Goal: Information Seeking & Learning: Learn about a topic

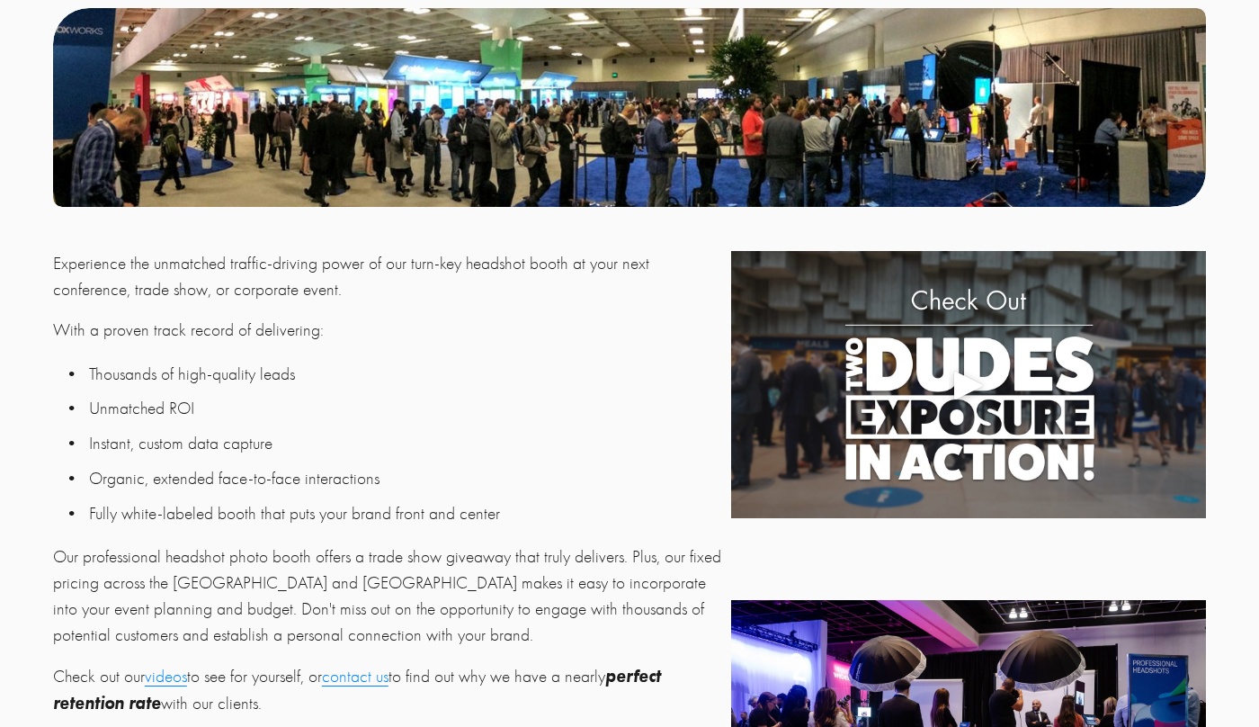
scroll to position [380, 0]
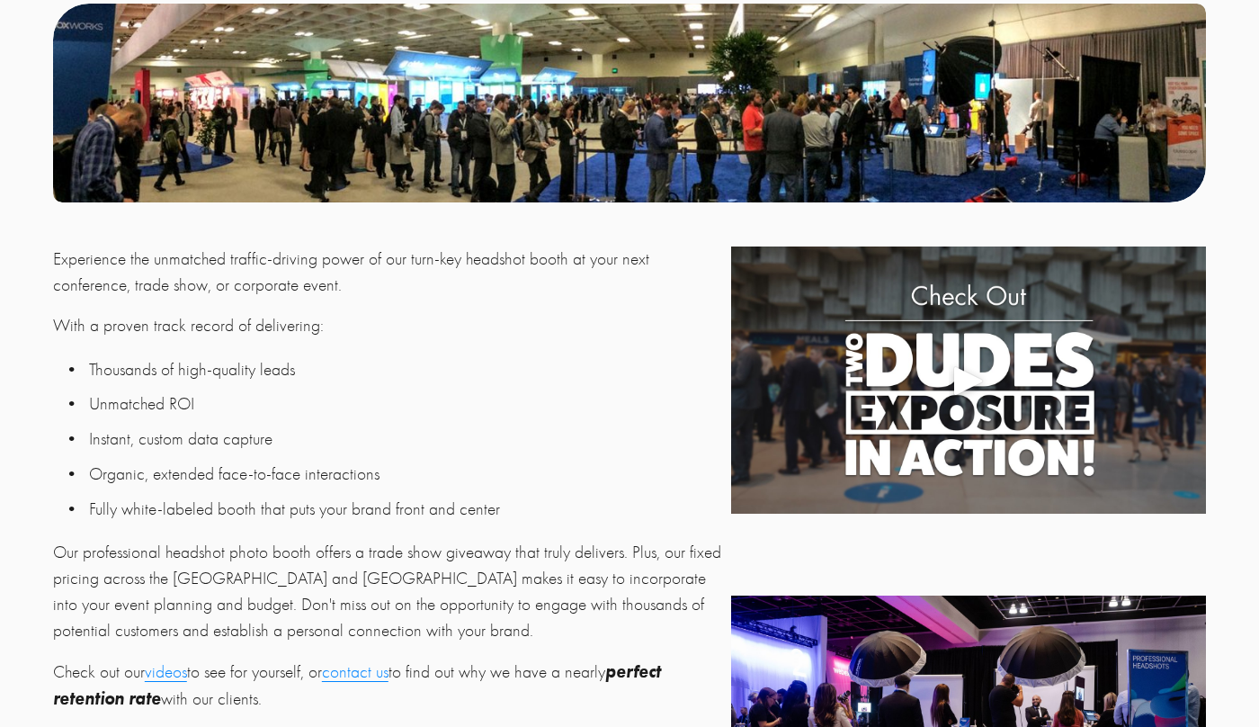
click at [967, 379] on div "Play" at bounding box center [968, 380] width 43 height 43
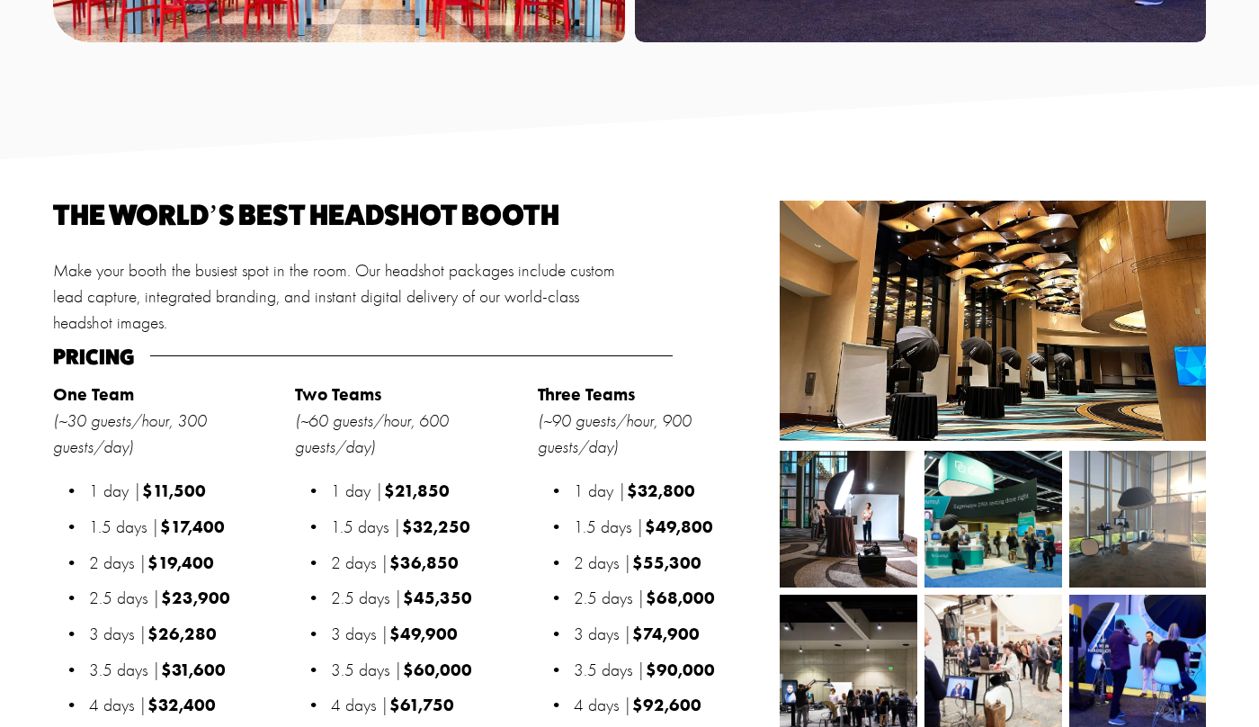
scroll to position [1512, 0]
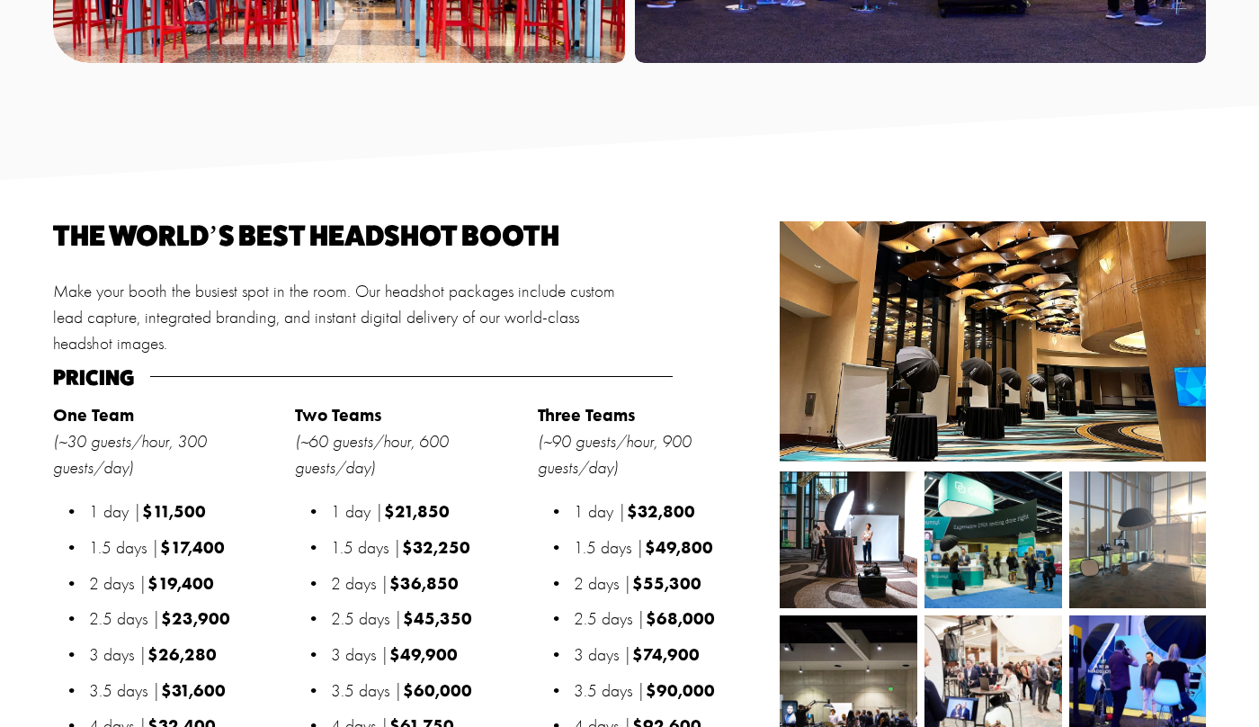
click at [970, 386] on div at bounding box center [993, 340] width 426 height 239
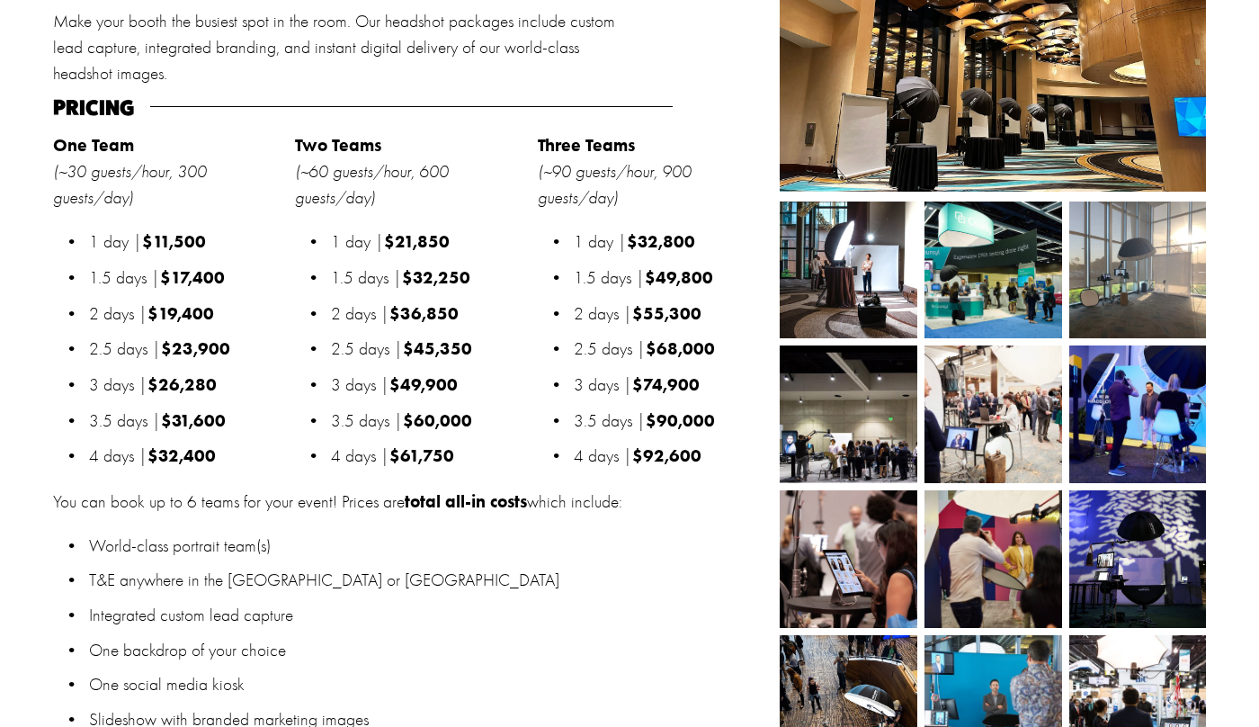
scroll to position [1772, 0]
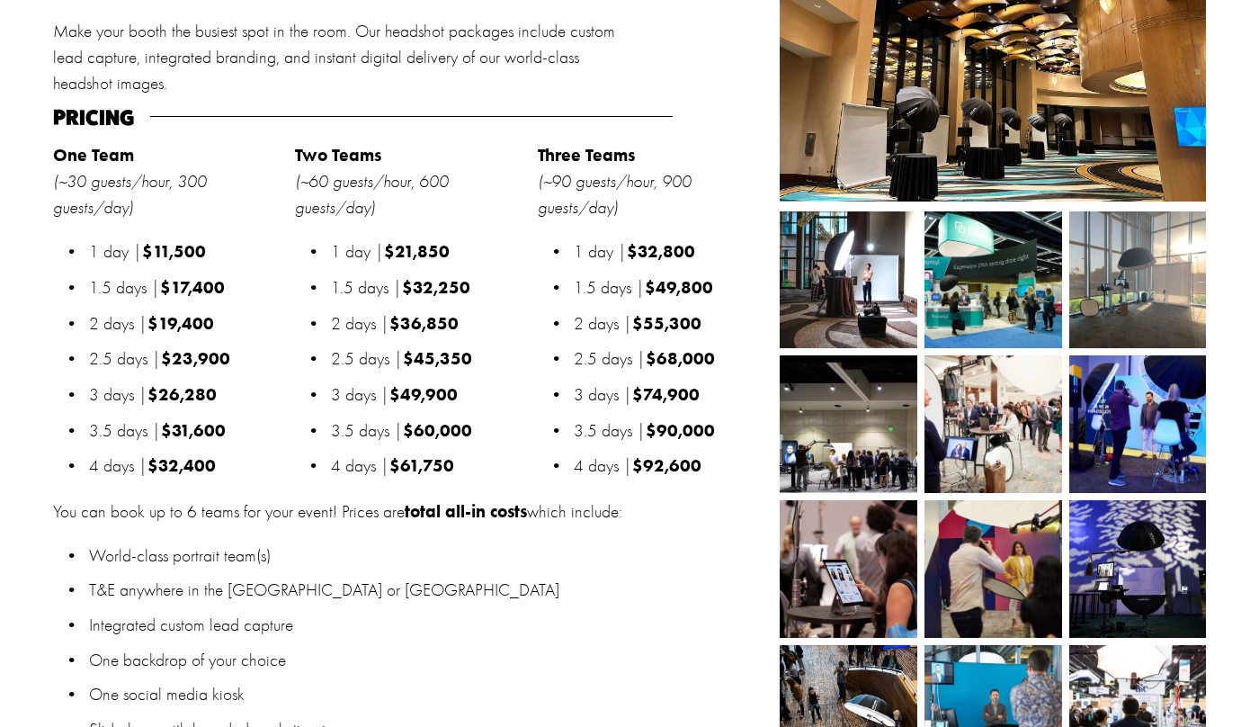
click at [838, 297] on img at bounding box center [849, 280] width 138 height 138
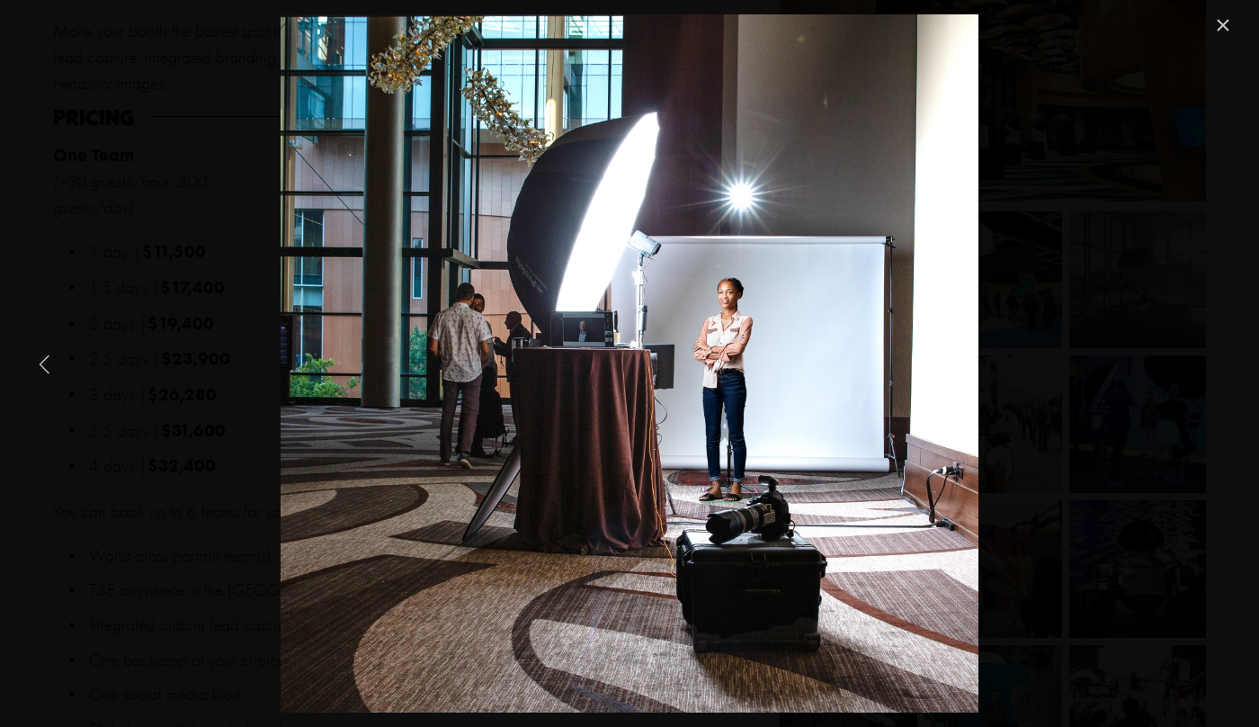
click at [41, 366] on link "Previous Item" at bounding box center [45, 364] width 40 height 40
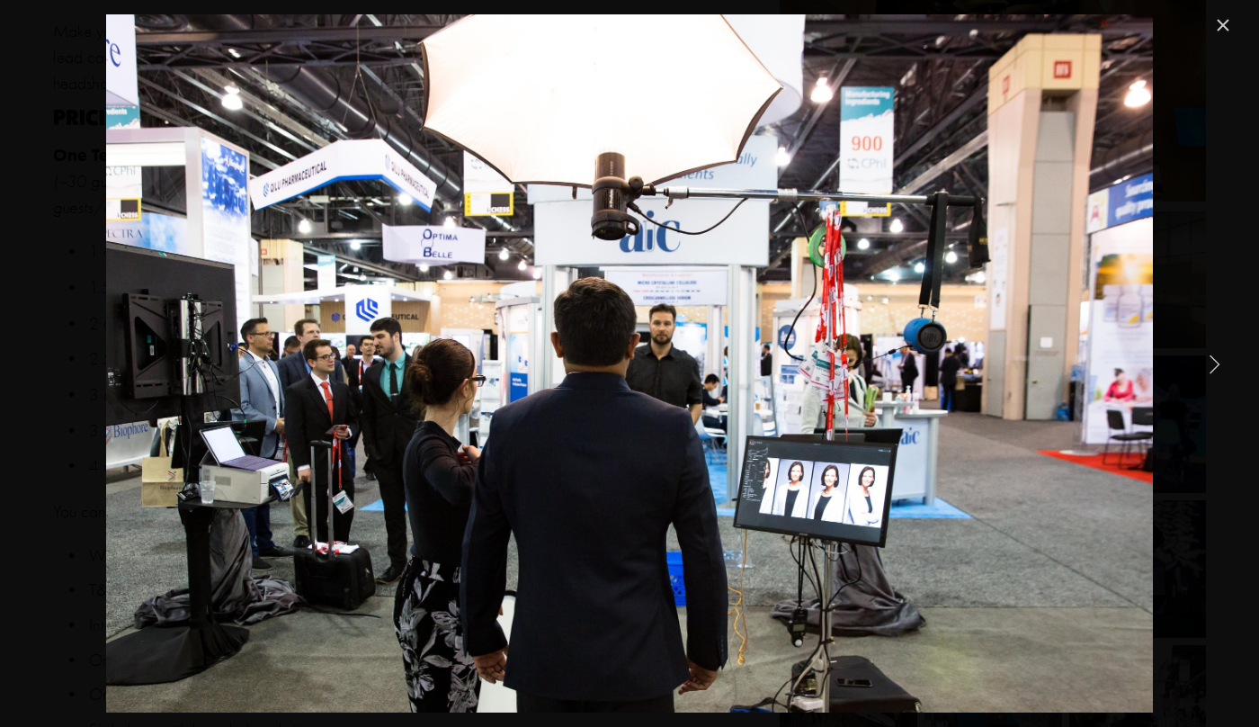
click at [1215, 368] on link "Next Item" at bounding box center [1214, 364] width 40 height 40
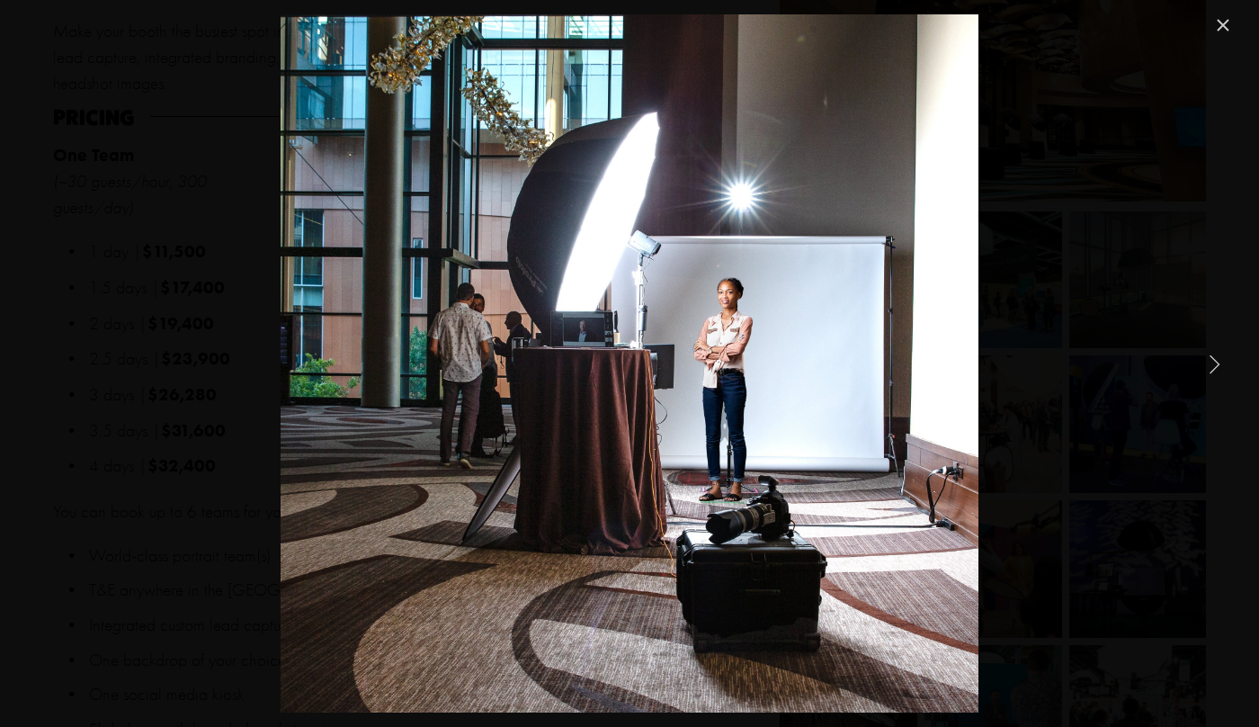
click at [1215, 368] on link "Next Item" at bounding box center [1214, 364] width 40 height 40
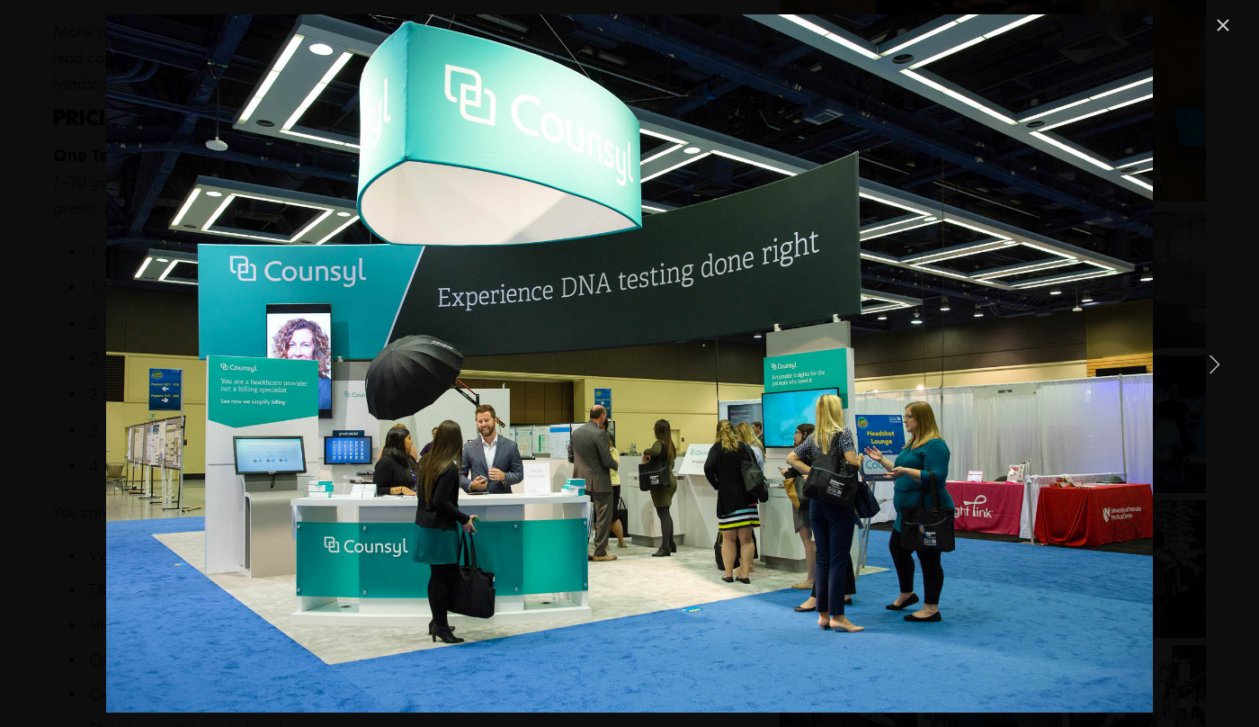
click at [1215, 368] on link "Next Item" at bounding box center [1214, 364] width 40 height 40
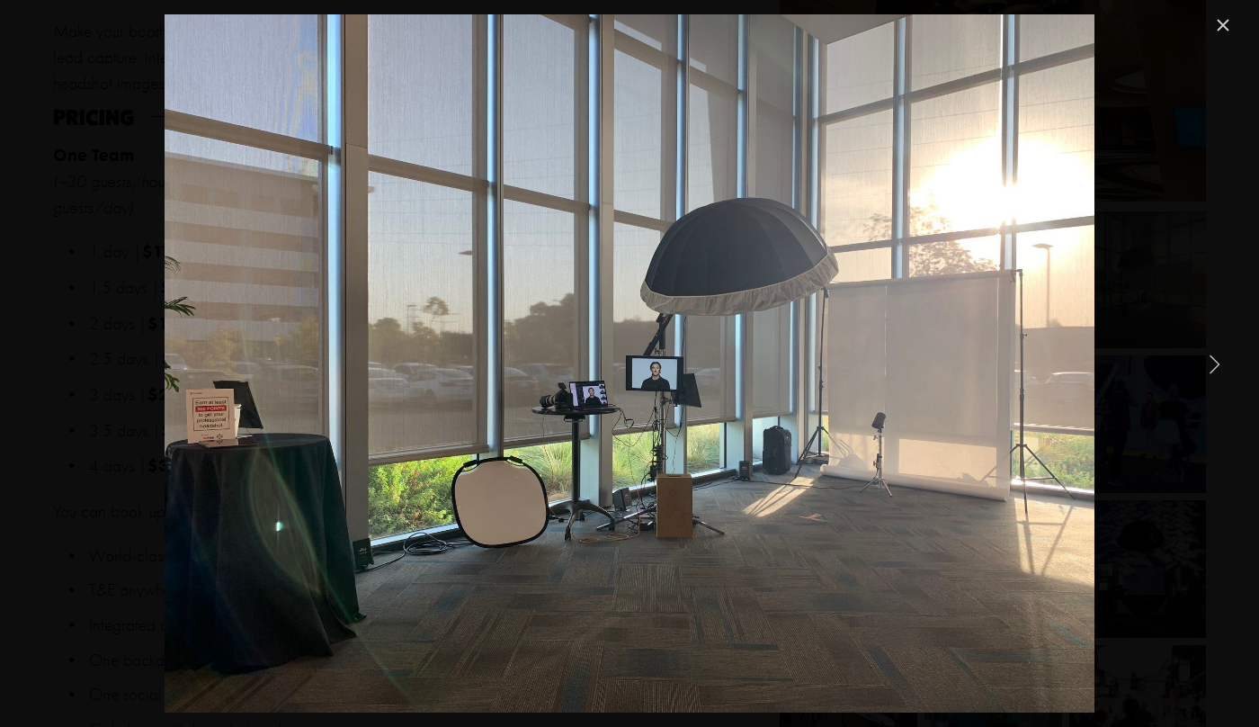
click at [1215, 368] on link "Next Item" at bounding box center [1214, 364] width 40 height 40
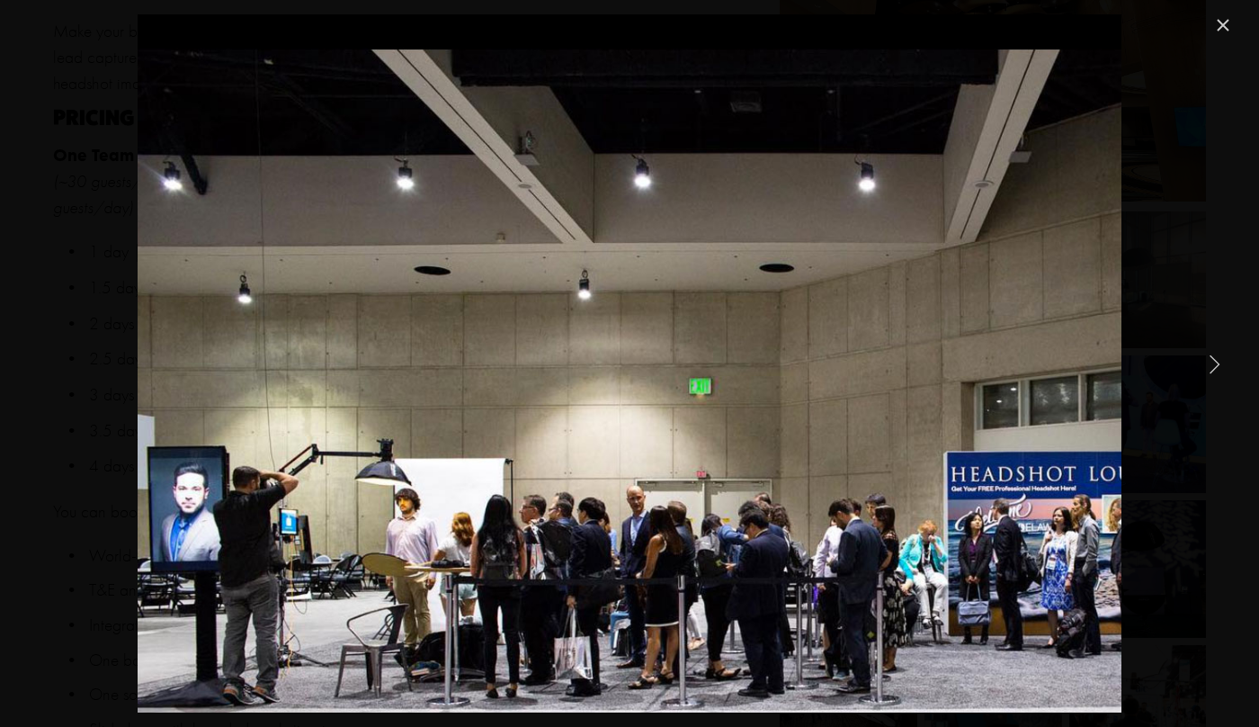
click at [1215, 368] on link "Next Item" at bounding box center [1214, 364] width 40 height 40
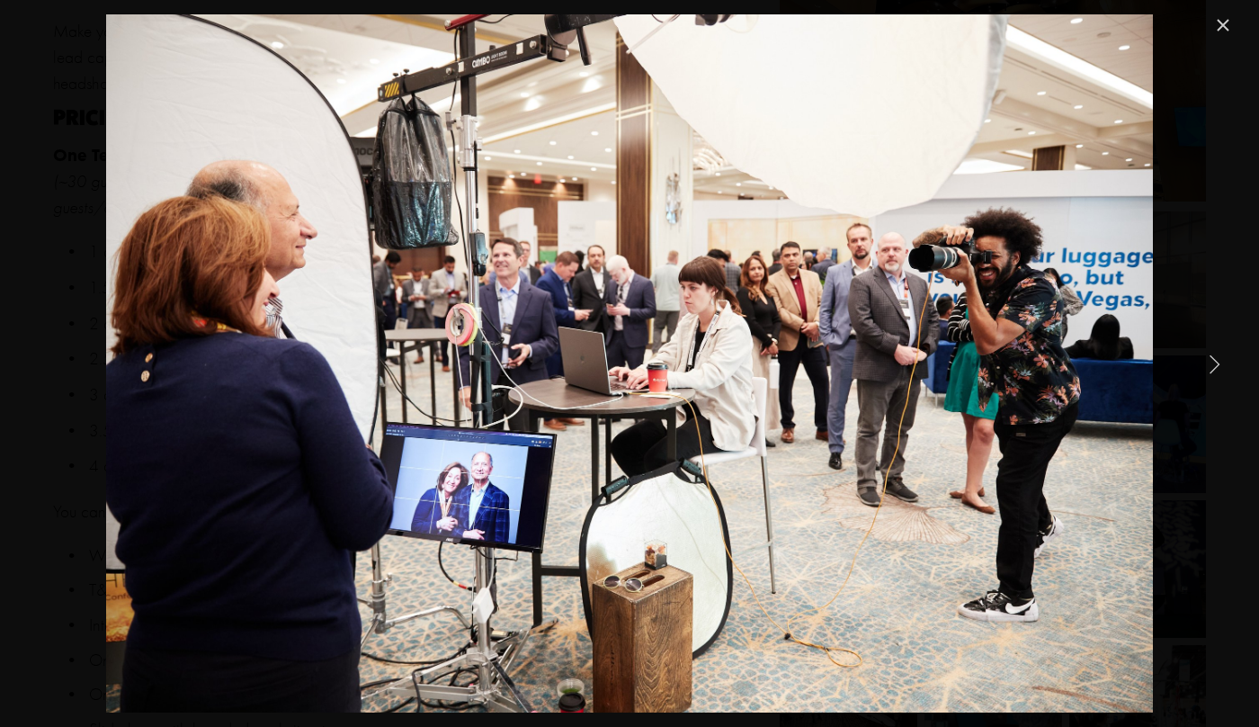
click at [1210, 362] on link "Next Item" at bounding box center [1214, 364] width 40 height 40
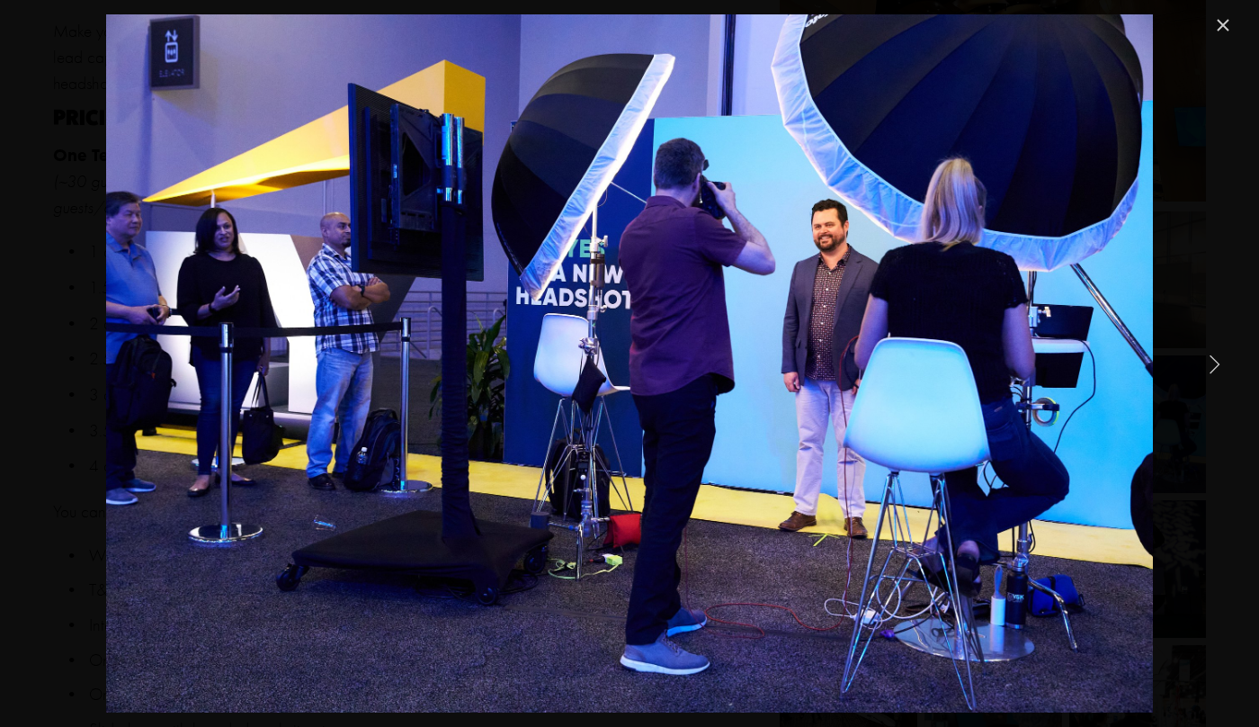
click at [1210, 362] on link "Next Item" at bounding box center [1214, 364] width 40 height 40
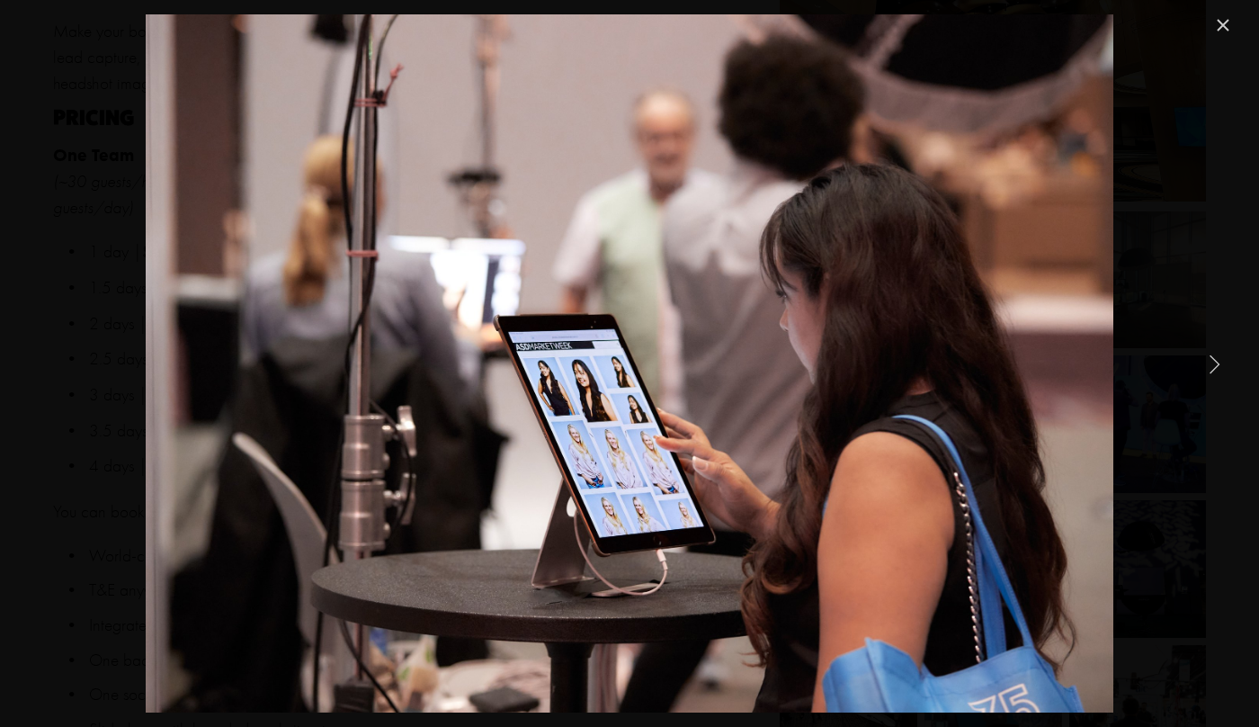
click at [1210, 362] on link "Next Item" at bounding box center [1214, 364] width 40 height 40
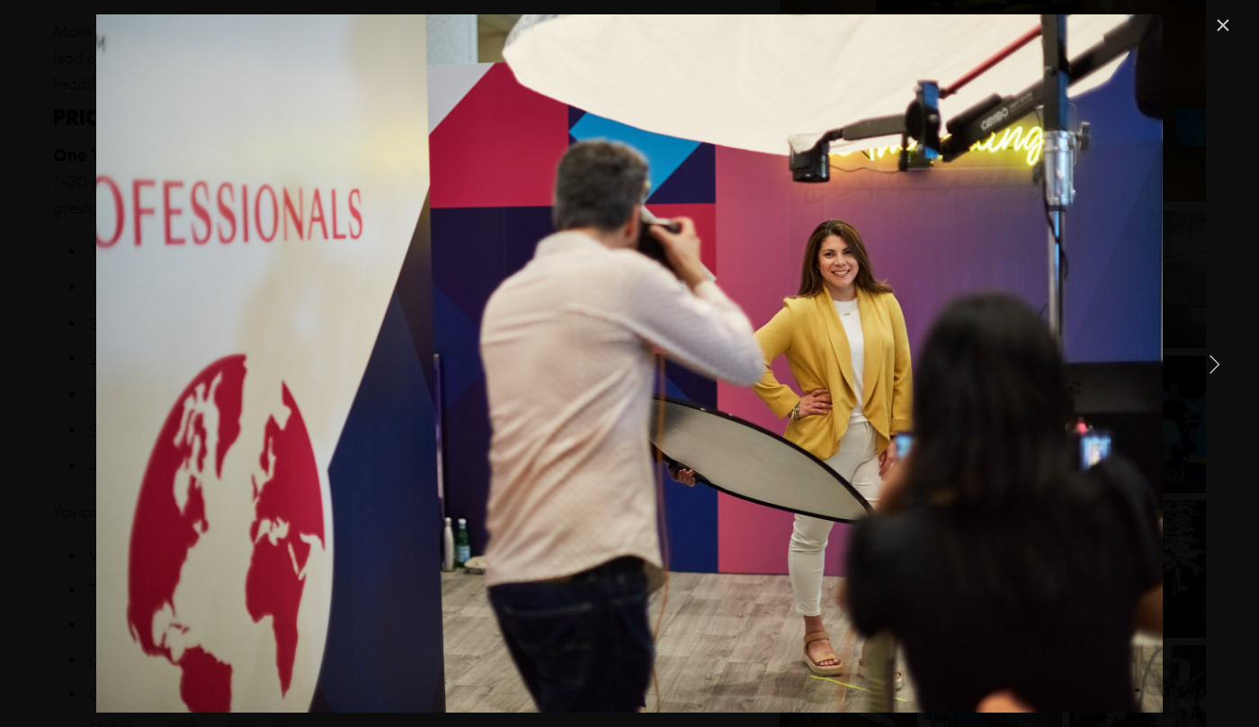
click at [1210, 362] on link "Next Item" at bounding box center [1214, 364] width 40 height 40
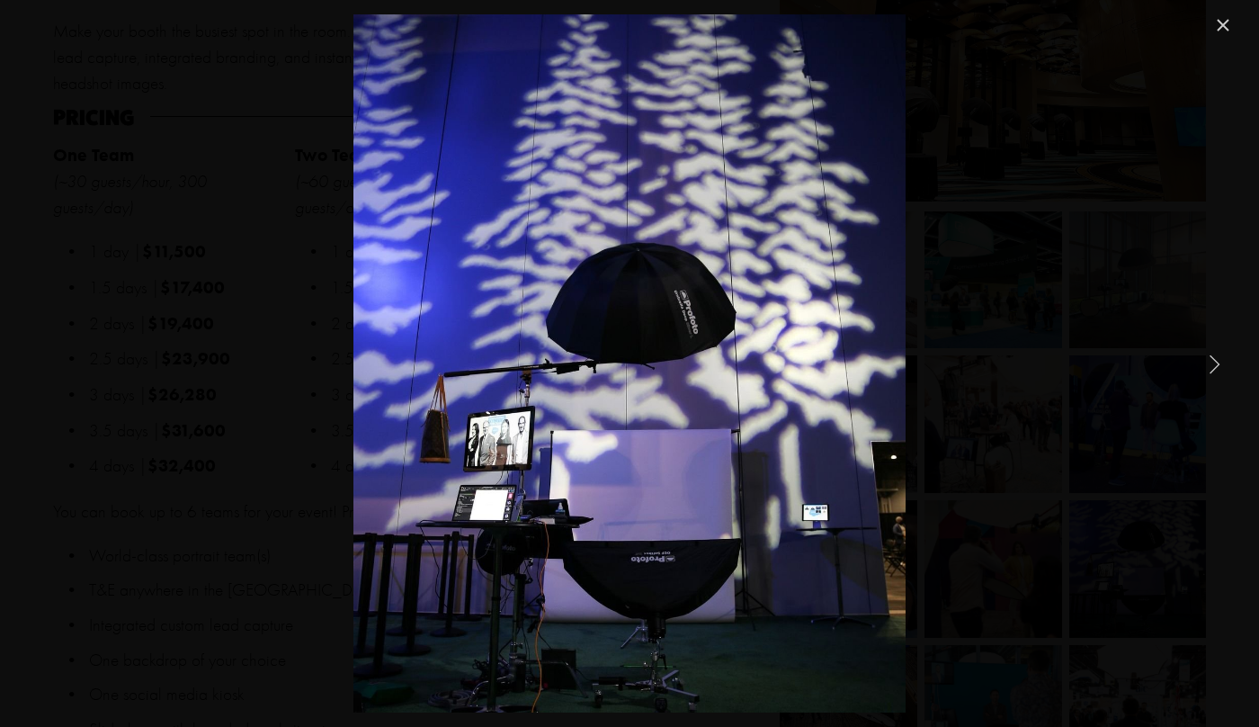
click at [1210, 362] on link "Next Item" at bounding box center [1214, 364] width 40 height 40
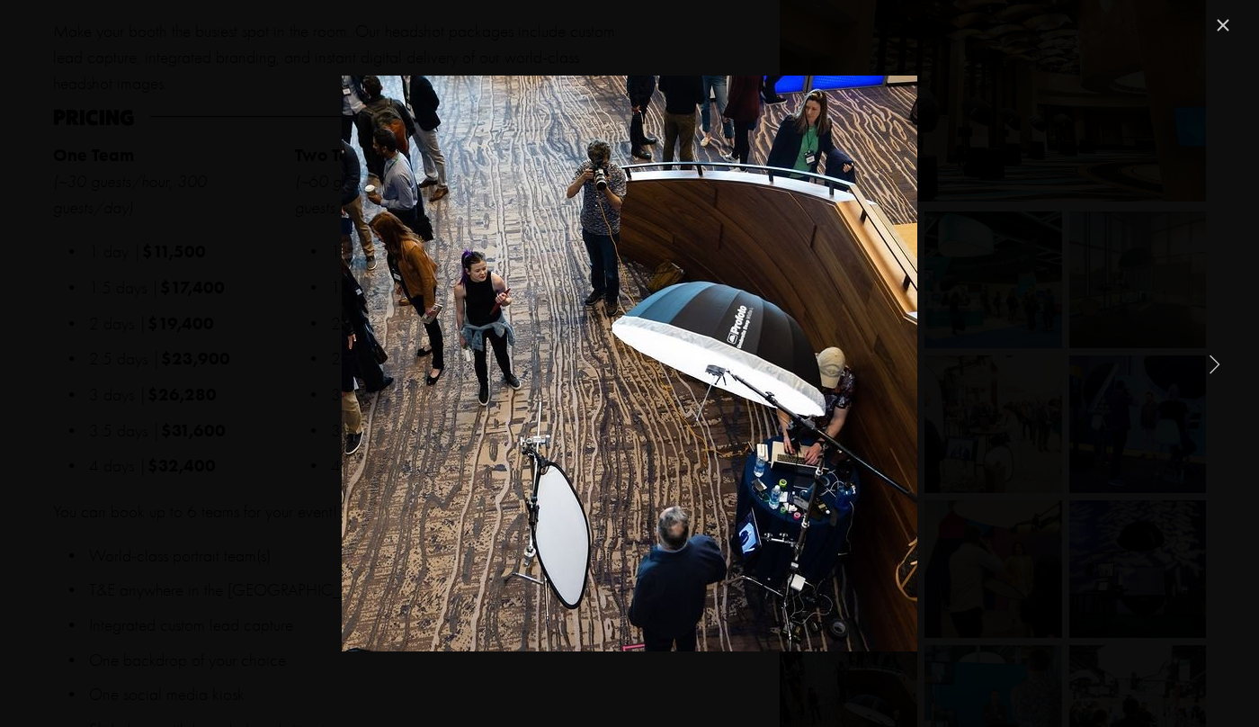
click at [1210, 362] on link "Next Item" at bounding box center [1214, 364] width 40 height 40
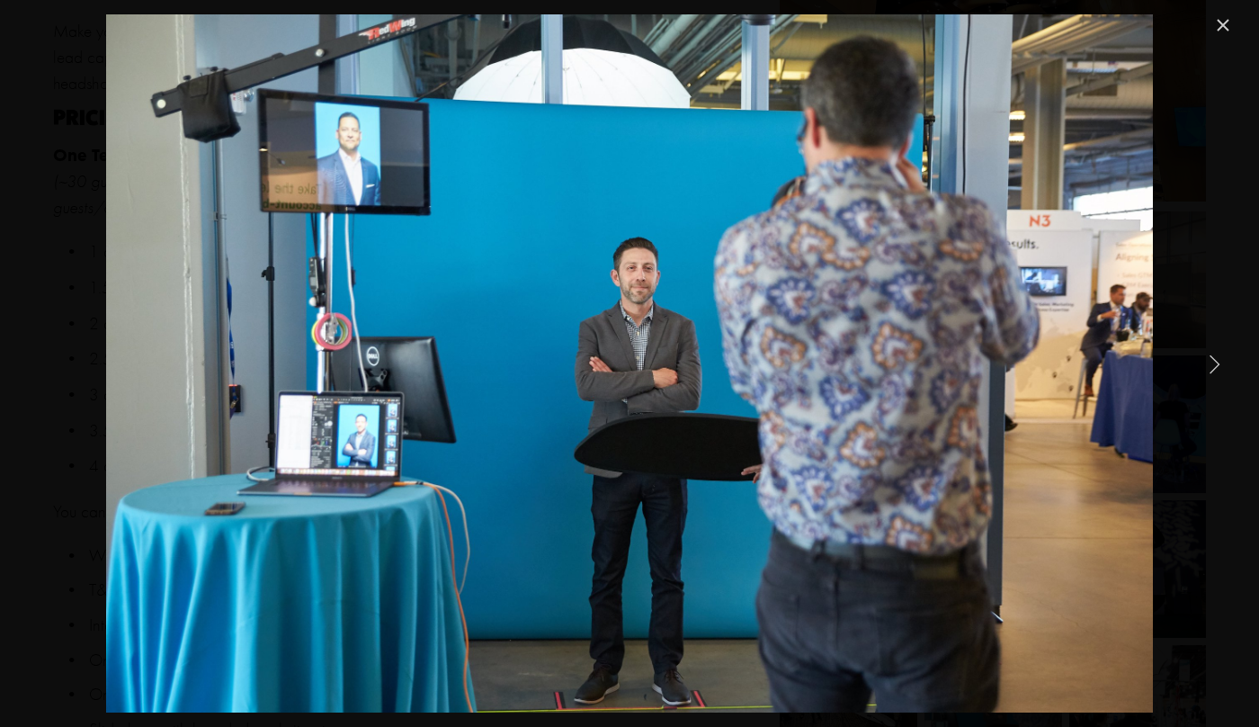
click at [1210, 362] on link "Next Item" at bounding box center [1214, 364] width 40 height 40
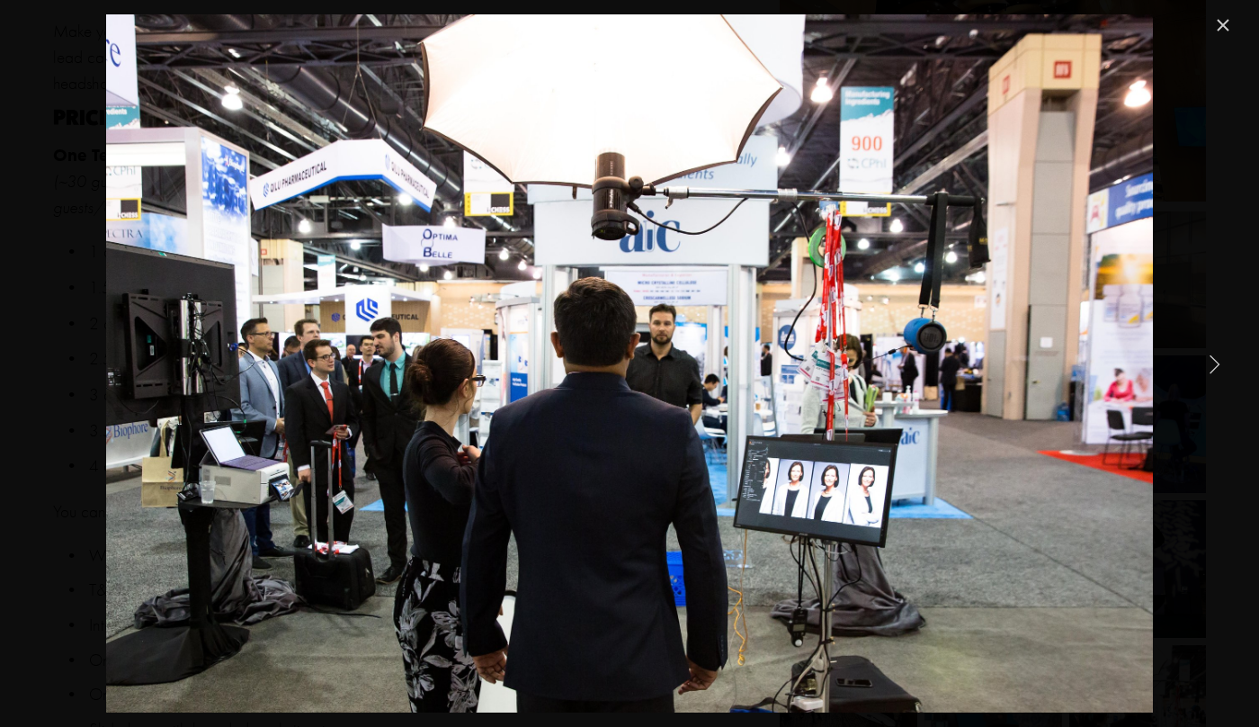
click at [1210, 362] on link "Next Item" at bounding box center [1214, 364] width 40 height 40
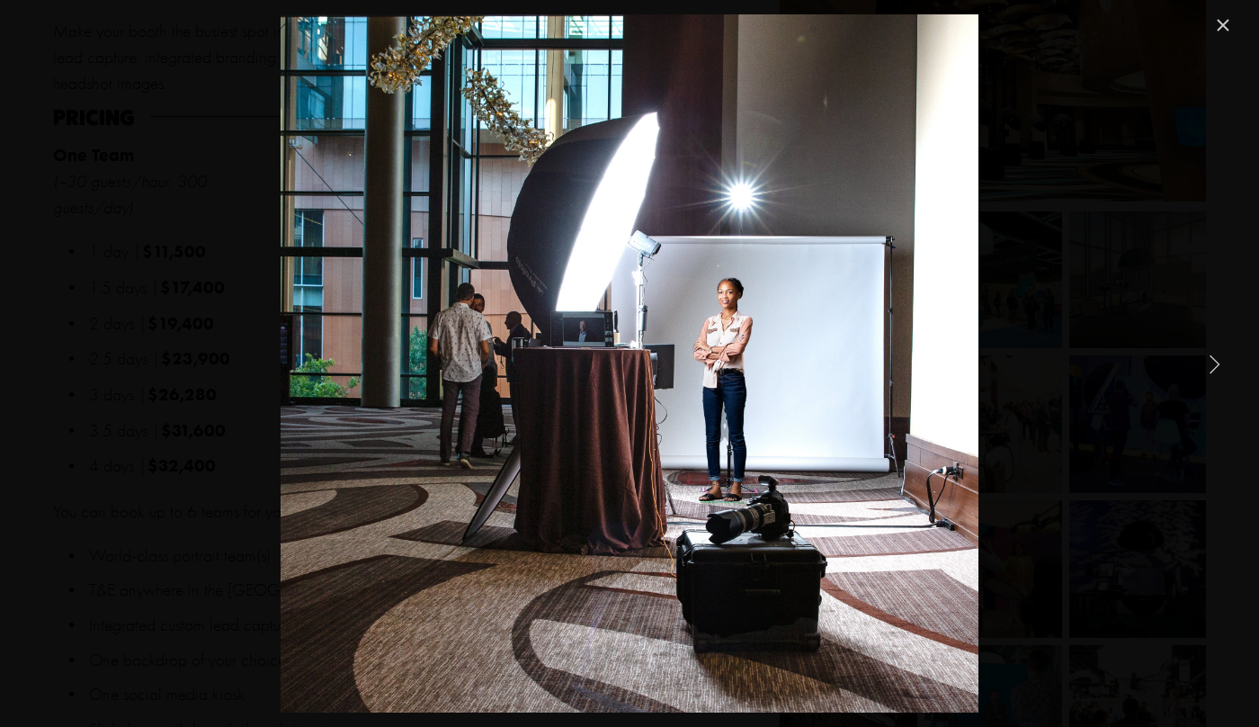
click at [1226, 19] on link "Close" at bounding box center [1223, 25] width 22 height 22
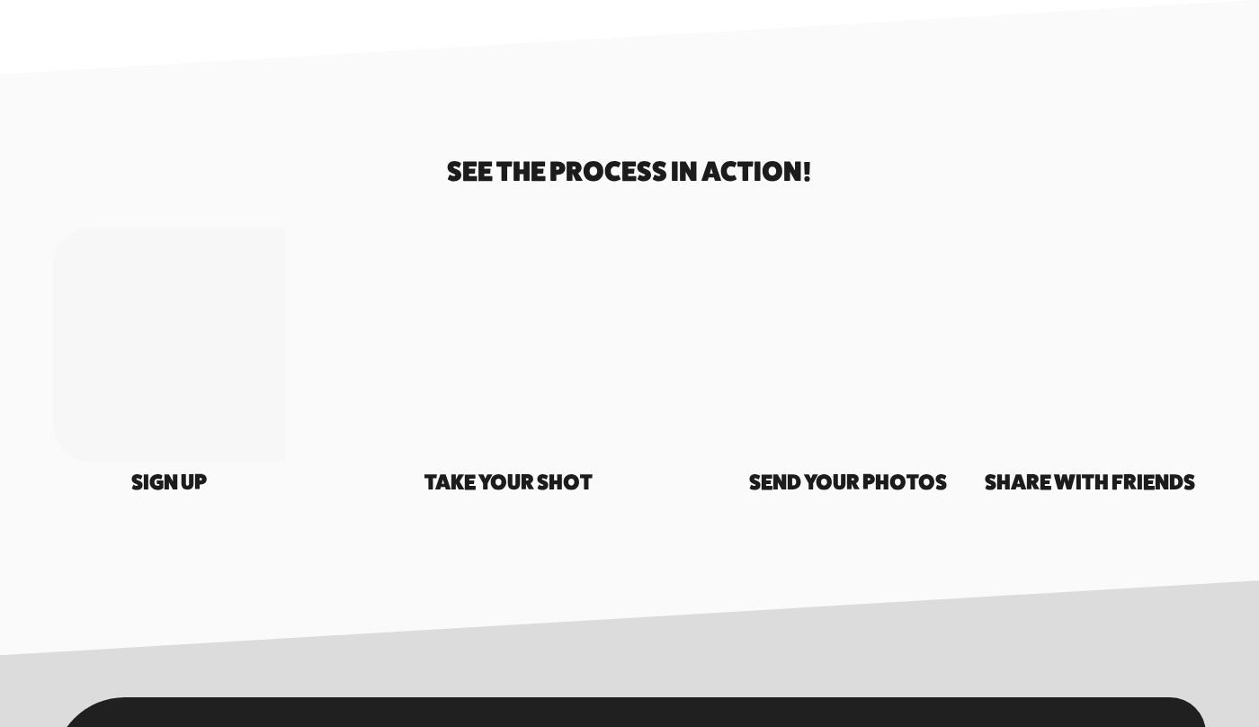
scroll to position [2708, 0]
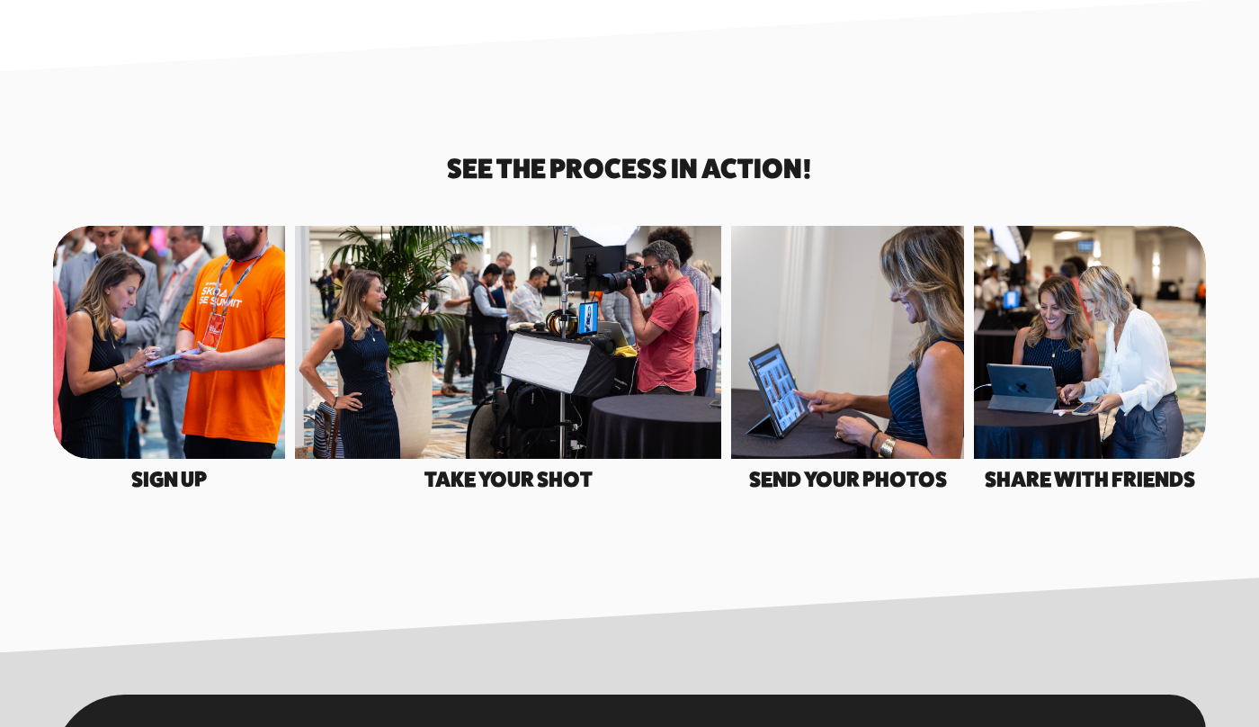
click at [228, 370] on div at bounding box center [169, 342] width 232 height 233
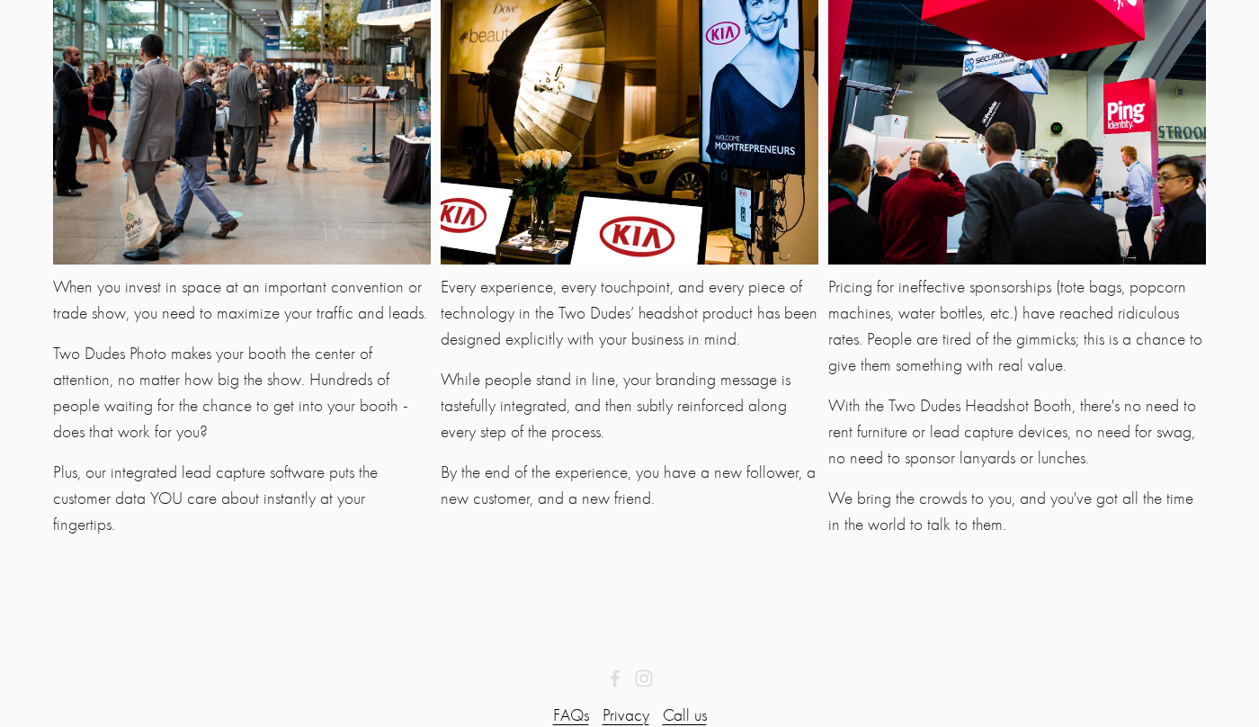
scroll to position [4415, 0]
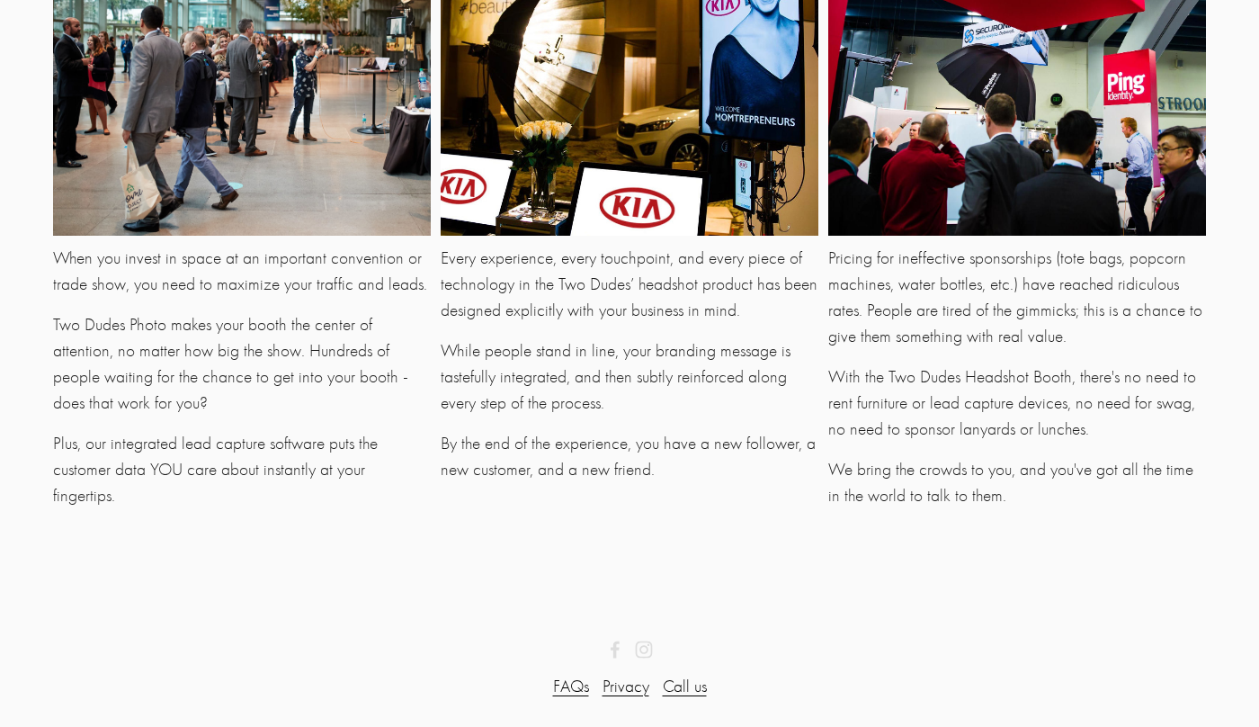
click at [567, 683] on link "FAQs" at bounding box center [571, 687] width 36 height 26
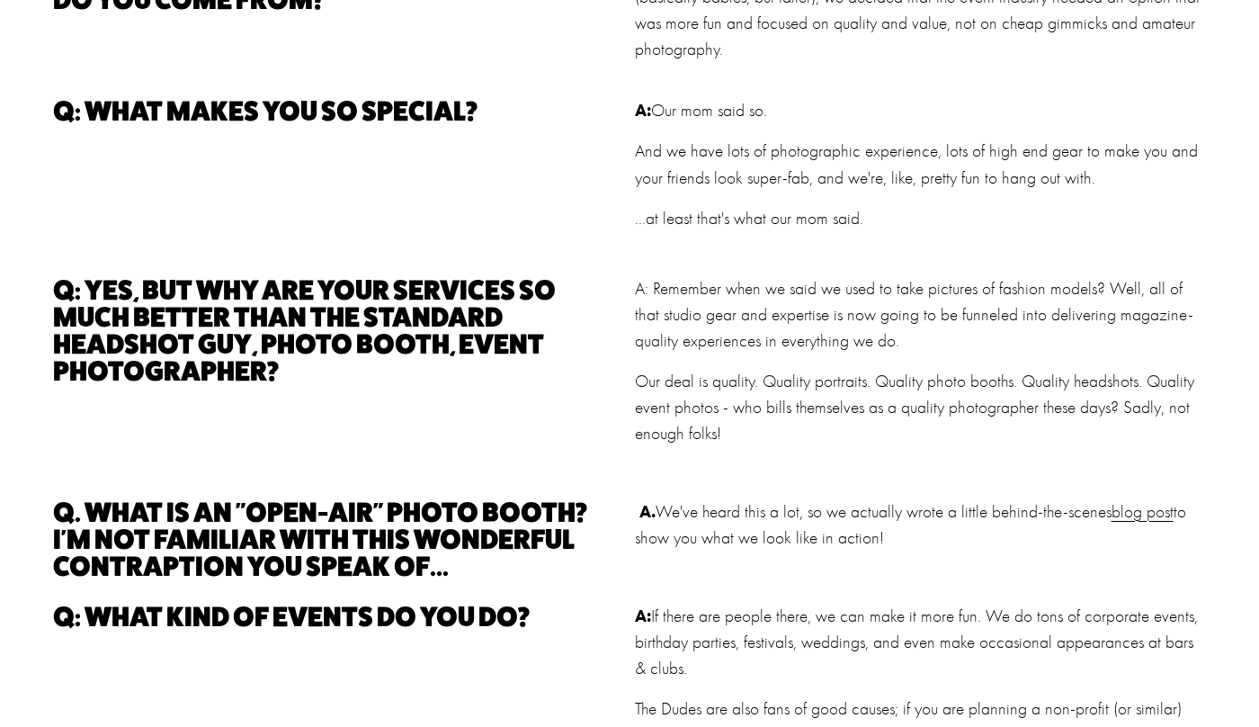
scroll to position [200, 0]
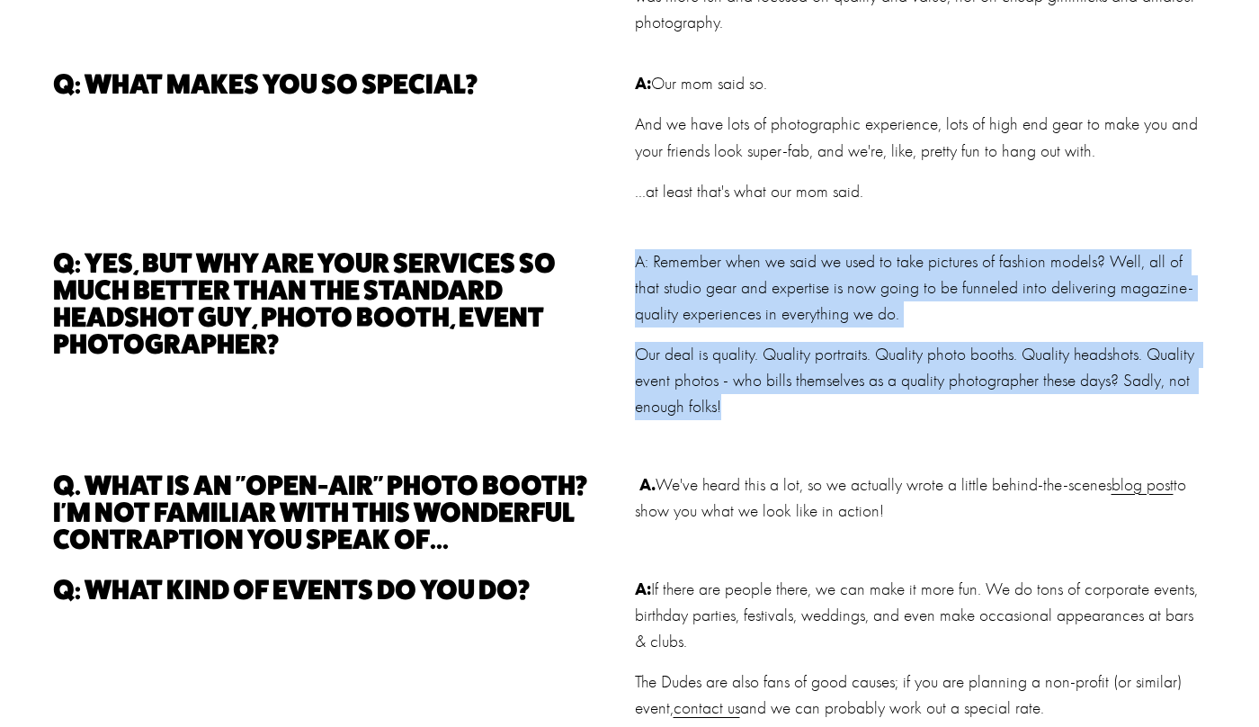
drag, startPoint x: 637, startPoint y: 259, endPoint x: 777, endPoint y: 415, distance: 209.5
click at [777, 415] on div "A: Remember when we said we used to take pictures of fashion models? Well, all …" at bounding box center [921, 334] width 572 height 171
copy div "A: Remember when we said we used to take pictures of fashion models? Well, all …"
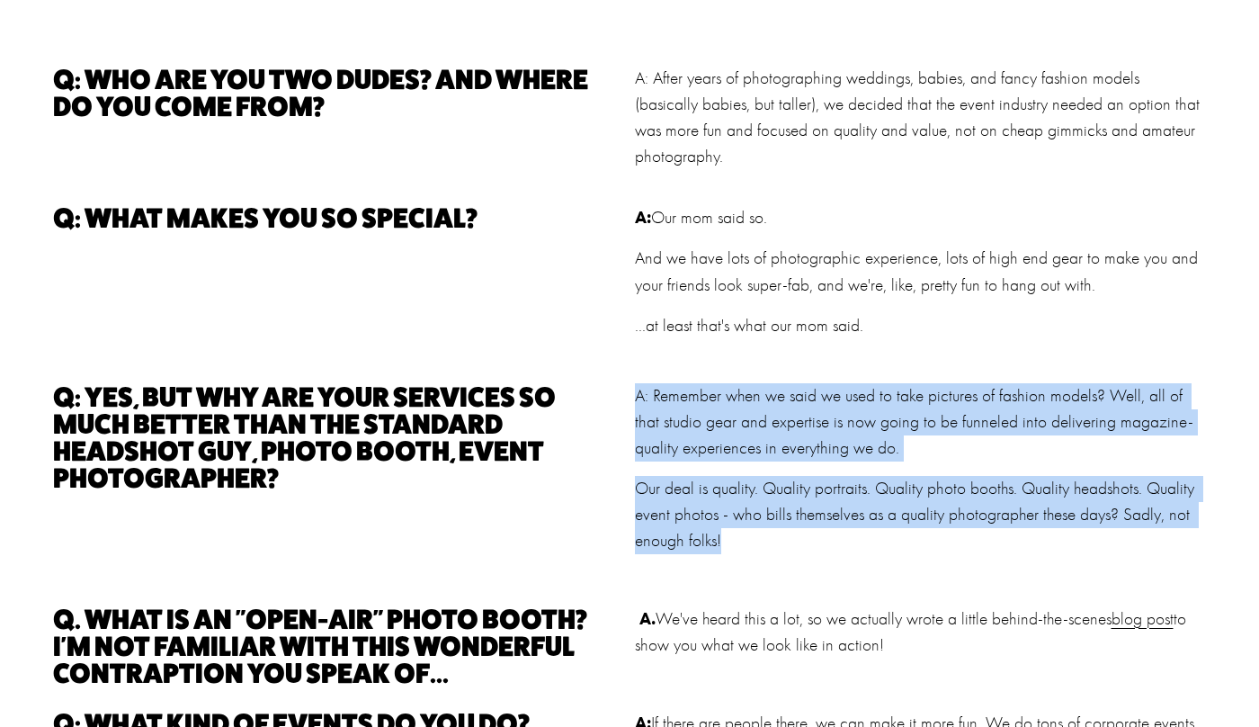
scroll to position [0, 0]
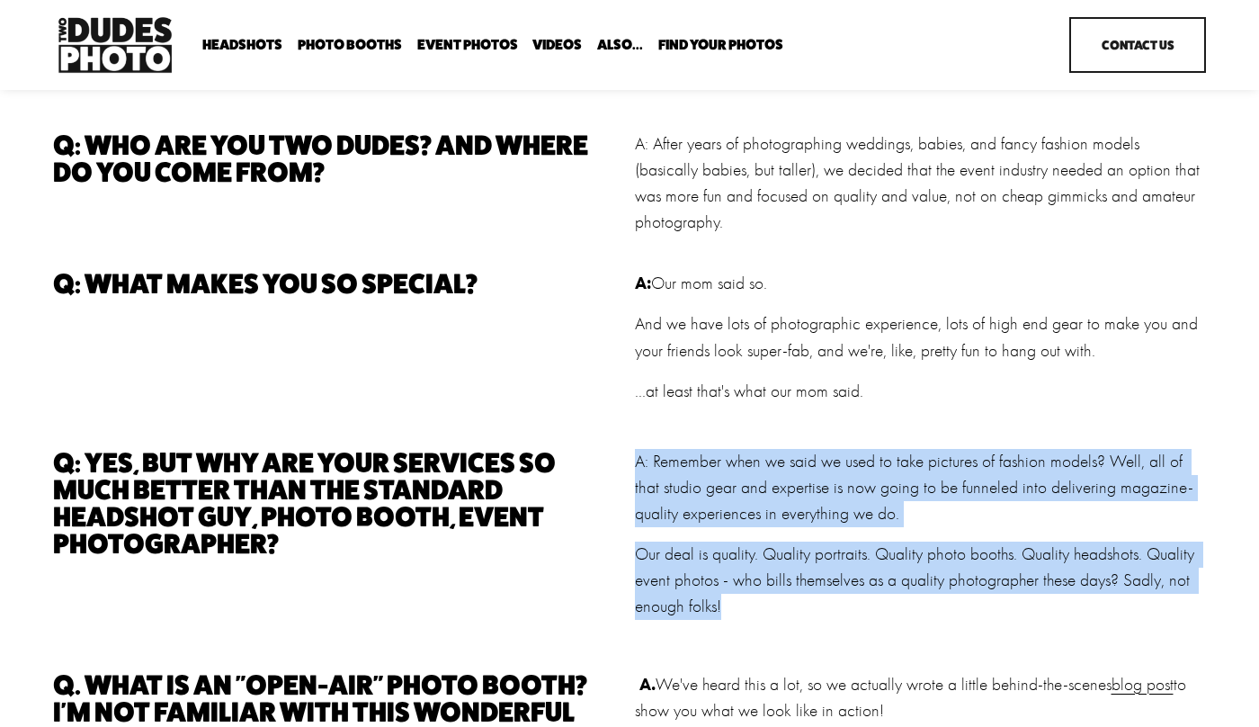
click at [0, 0] on span "Backdrop Options" at bounding box center [0, 0] width 0 height 0
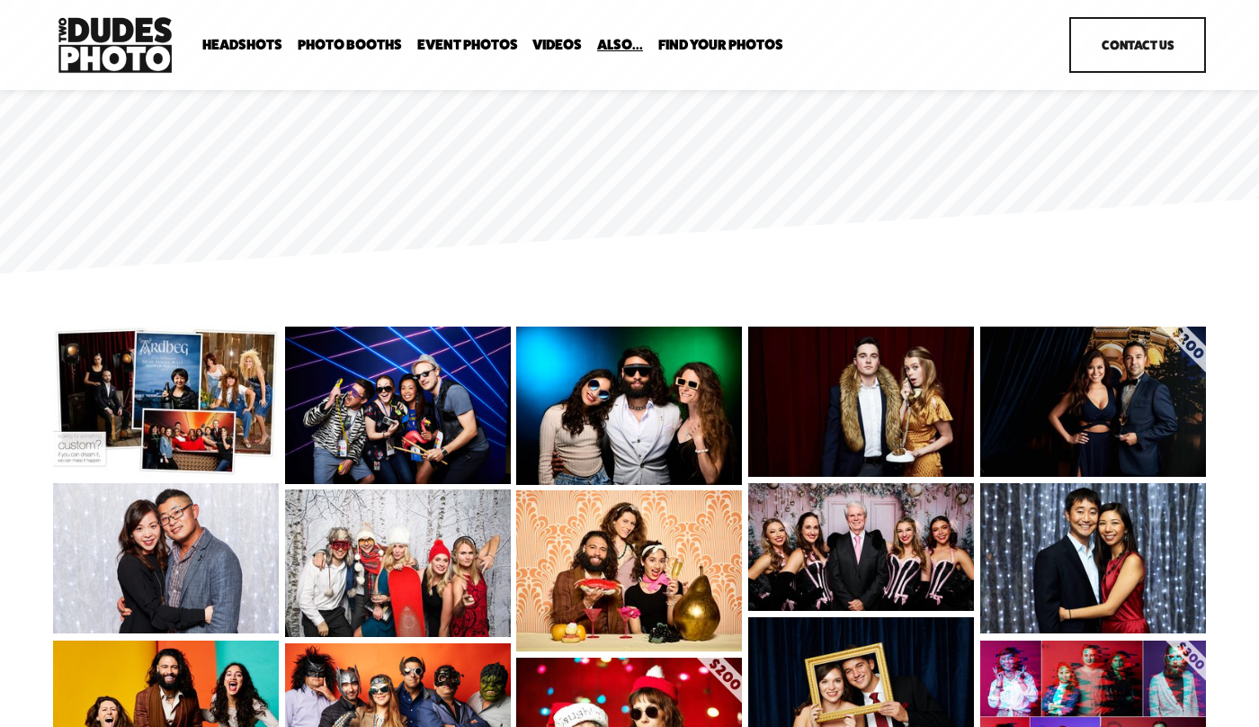
click at [0, 0] on span "Image Retouching" at bounding box center [0, 0] width 0 height 0
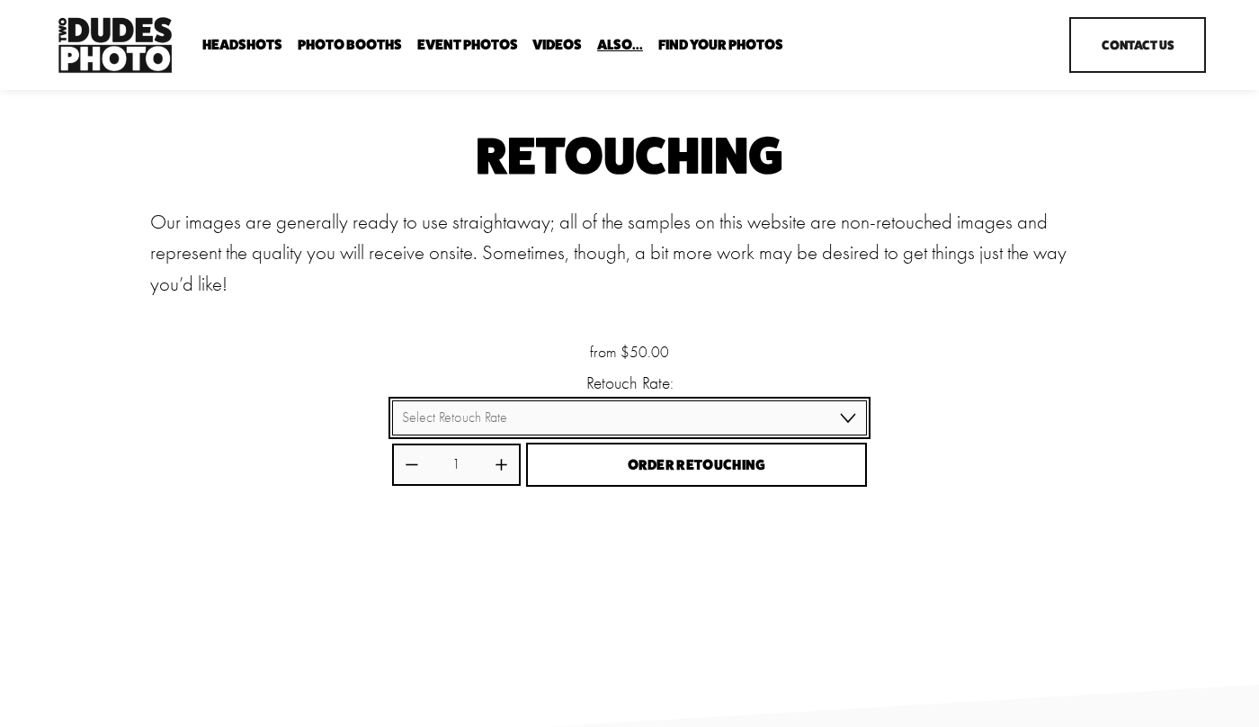
click at [837, 414] on select "Select Retouch Rate Individual Rate ($50/image) 4 Images ($150) 8 Images ($200)" at bounding box center [629, 417] width 475 height 35
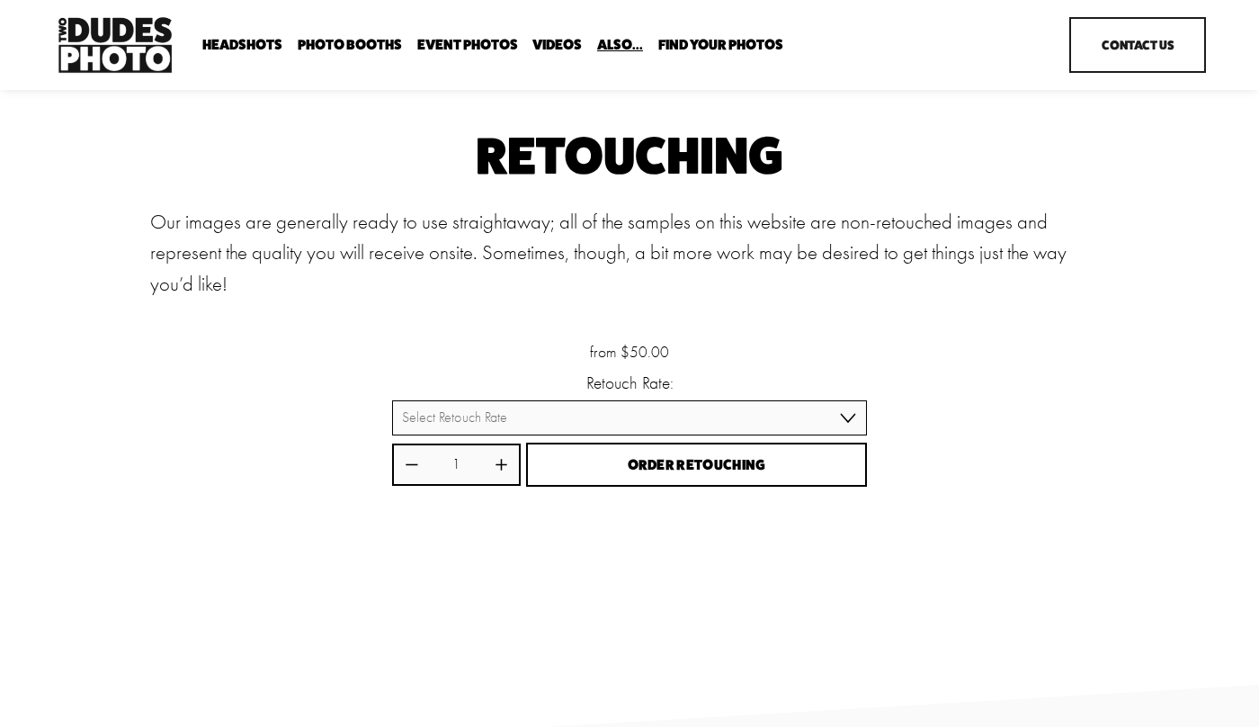
click at [0, 0] on span "Tuxedo B+W Booth" at bounding box center [0, 0] width 0 height 0
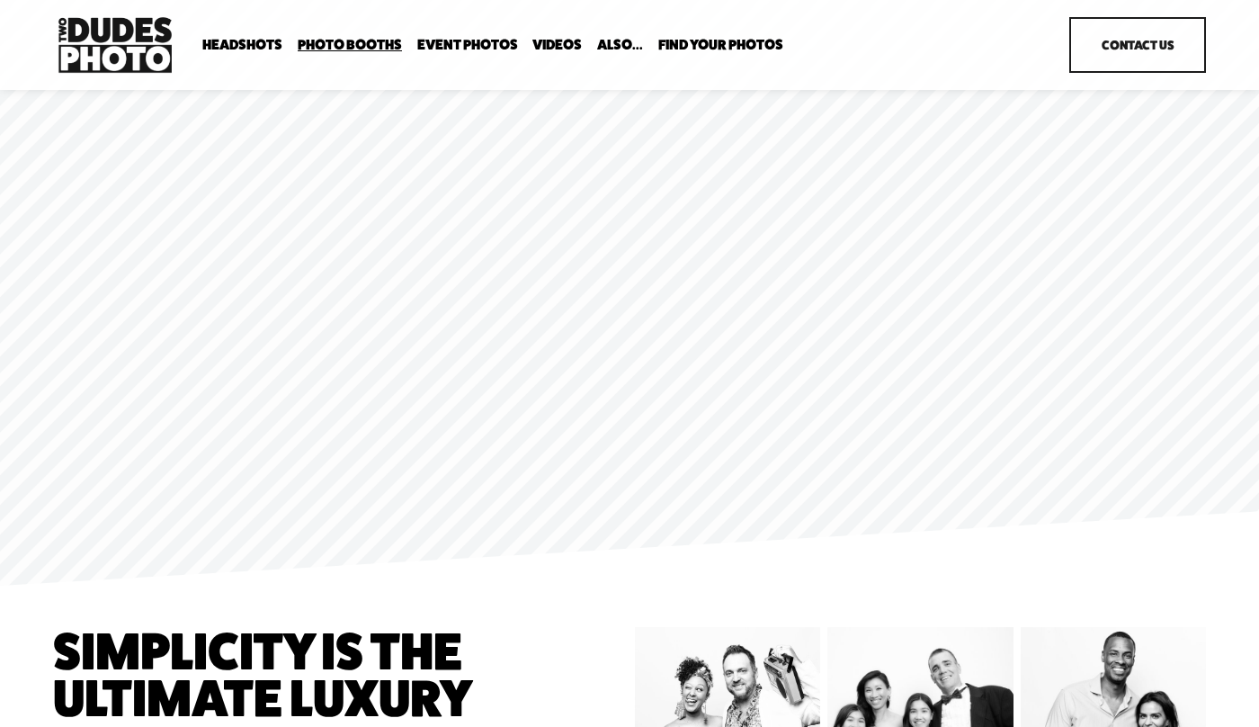
click at [448, 37] on link "Event Photos" at bounding box center [467, 45] width 101 height 17
